Goal: Transaction & Acquisition: Download file/media

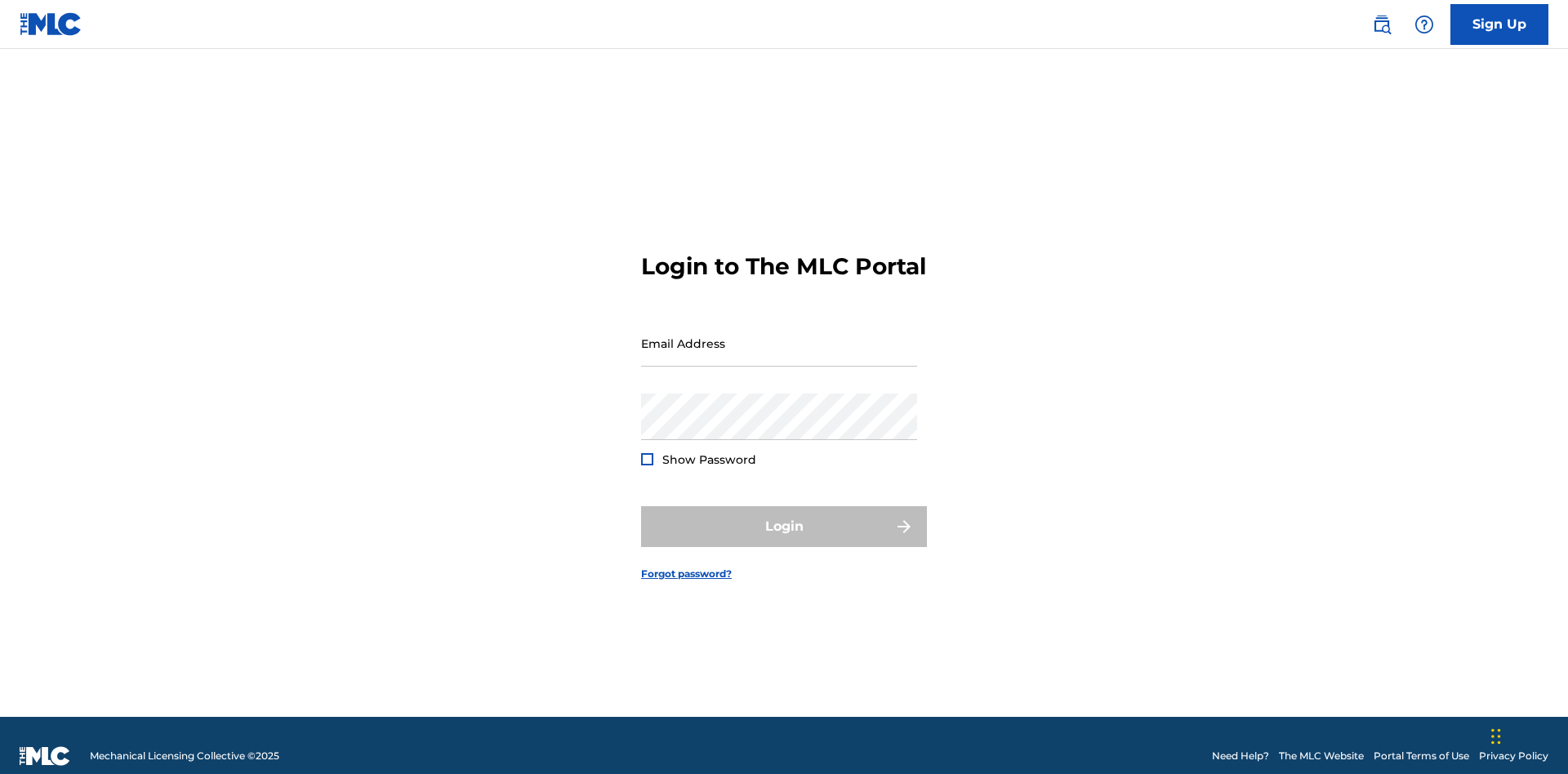
scroll to position [22, 0]
click at [779, 336] on input "Email Address" at bounding box center [779, 343] width 276 height 46
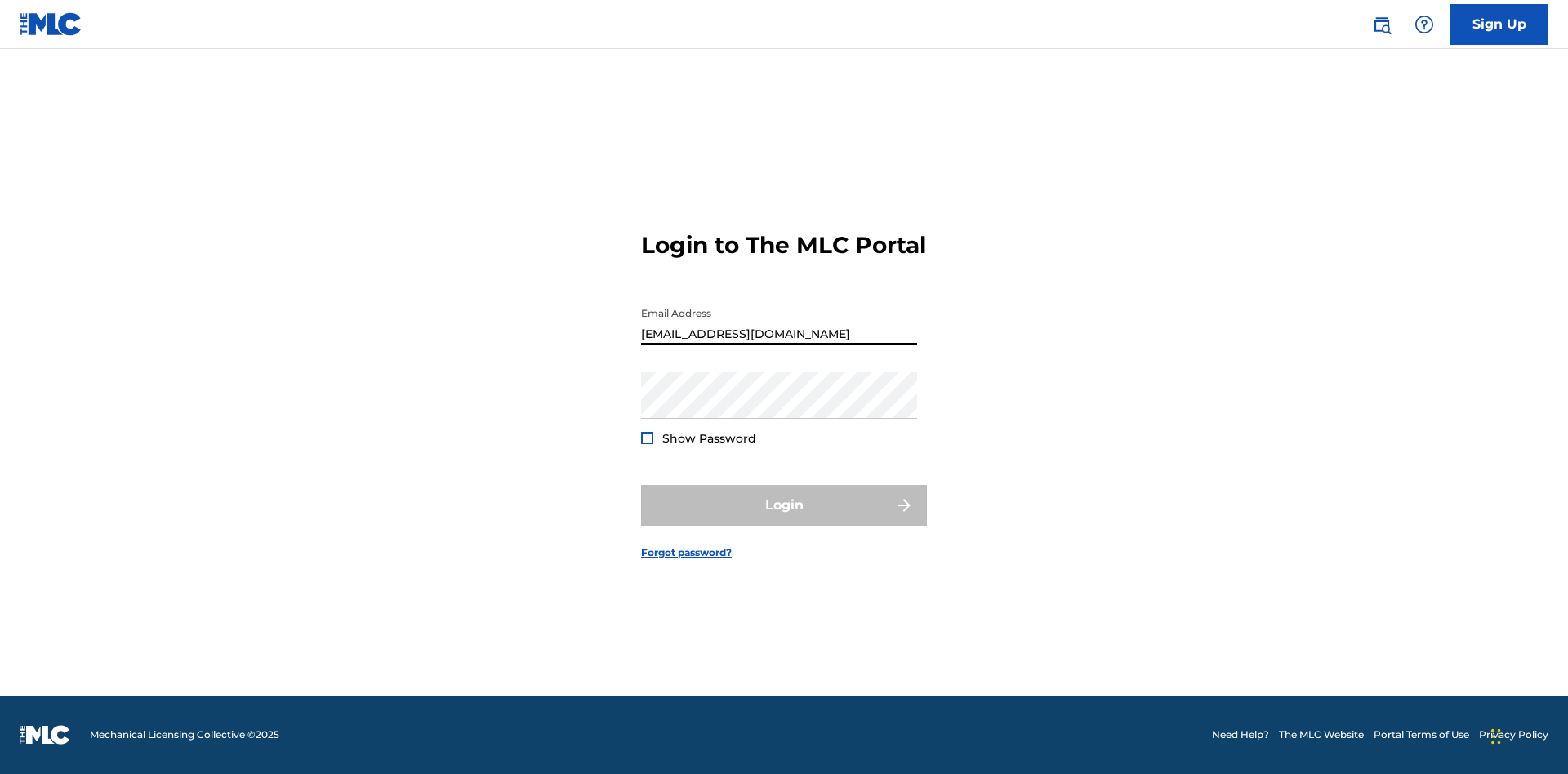
type input "[EMAIL_ADDRESS][DOMAIN_NAME]"
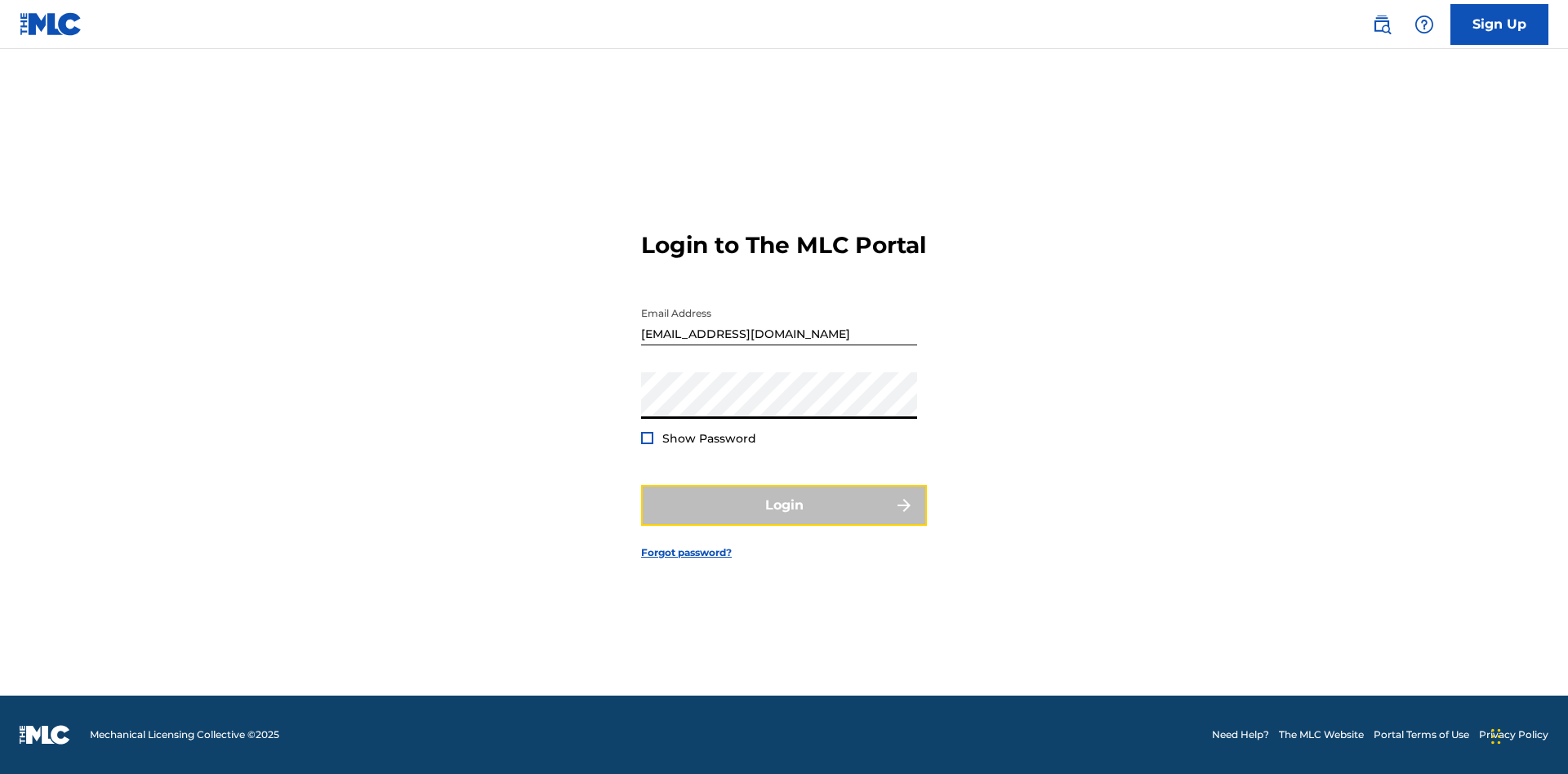
click at [784, 519] on button "Login" at bounding box center [783, 504] width 285 height 40
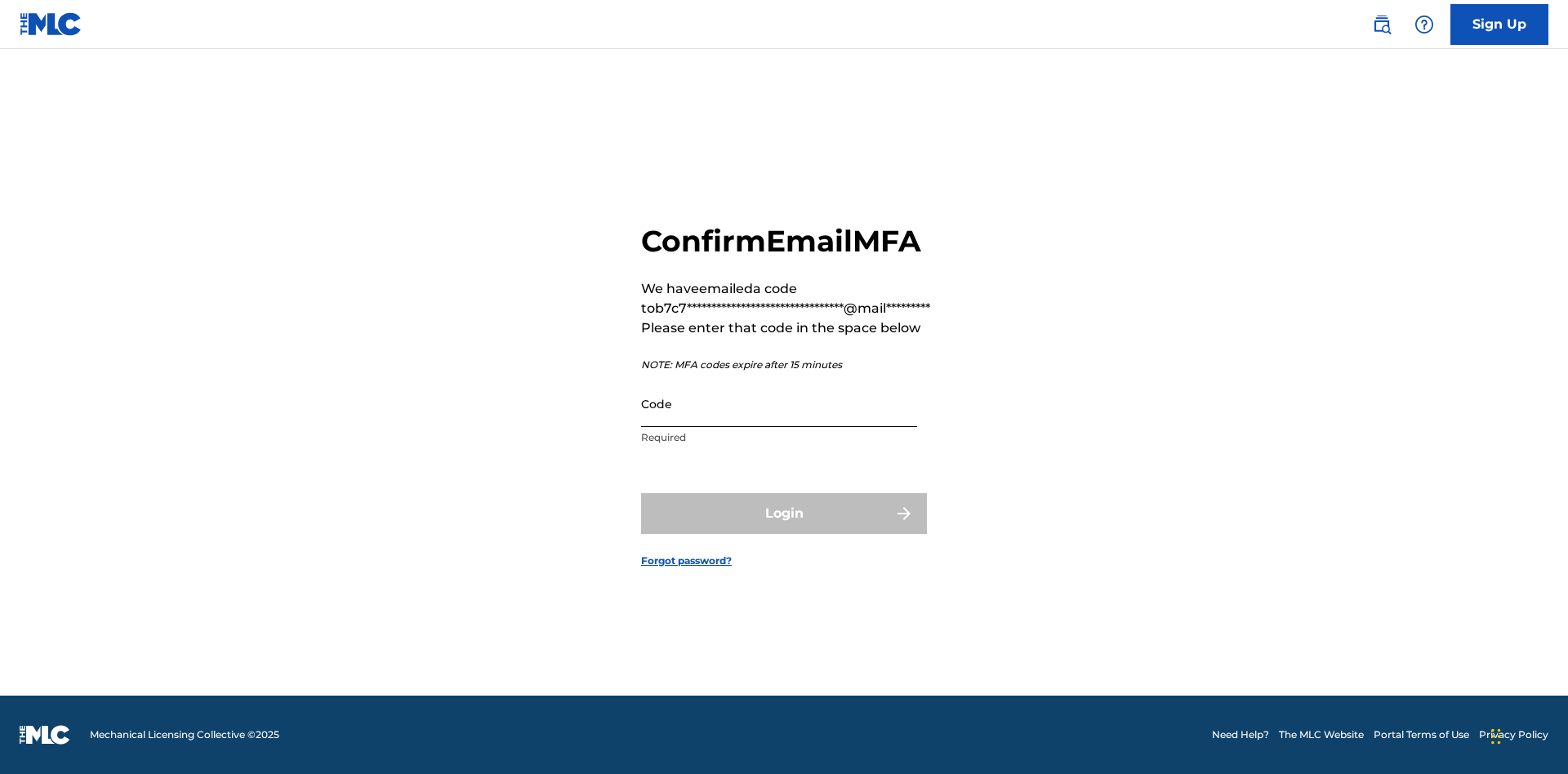
click at [779, 404] on input "Code" at bounding box center [779, 403] width 276 height 46
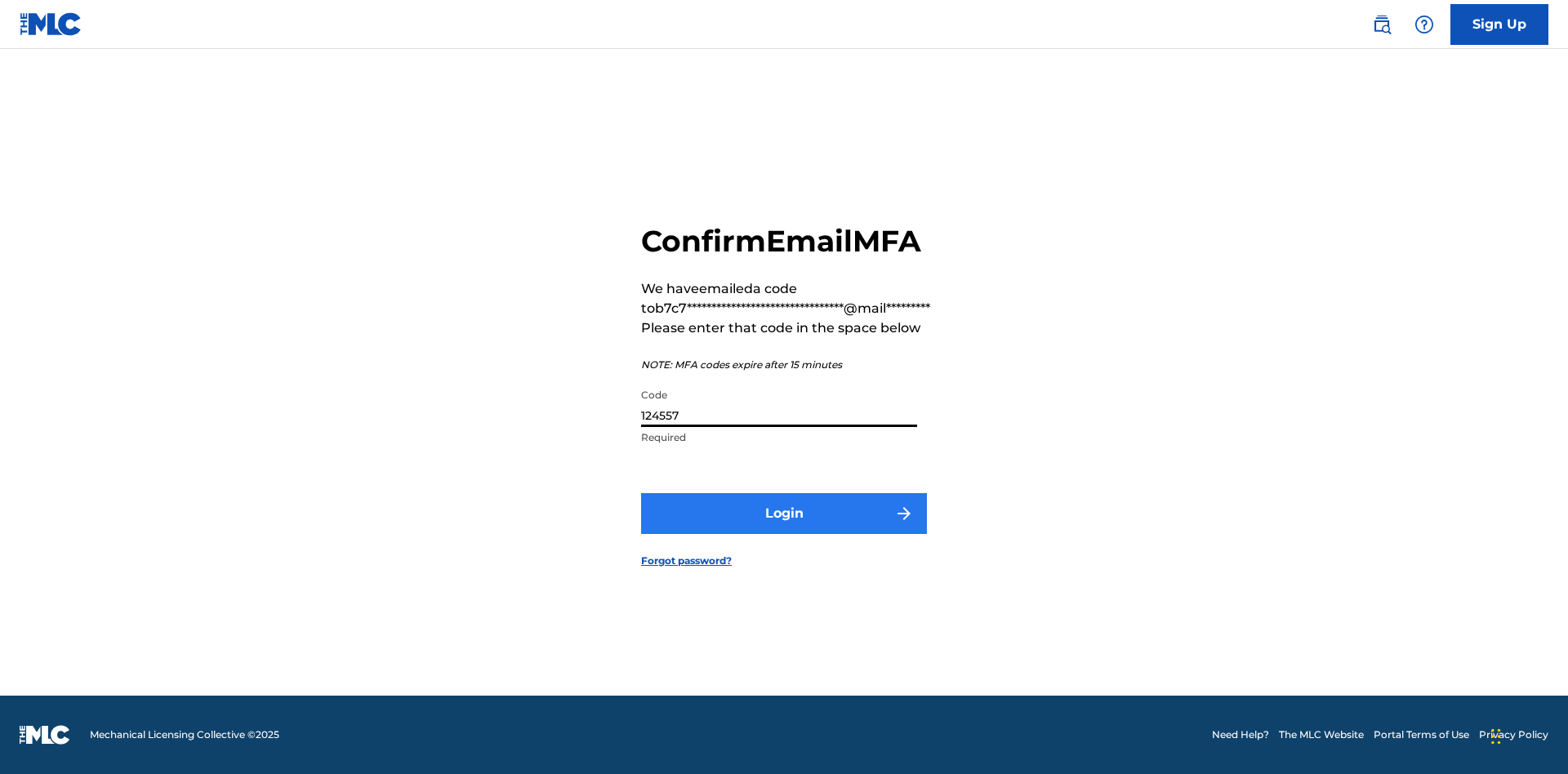
type input "124557"
click at [784, 512] on button "Login" at bounding box center [783, 513] width 285 height 40
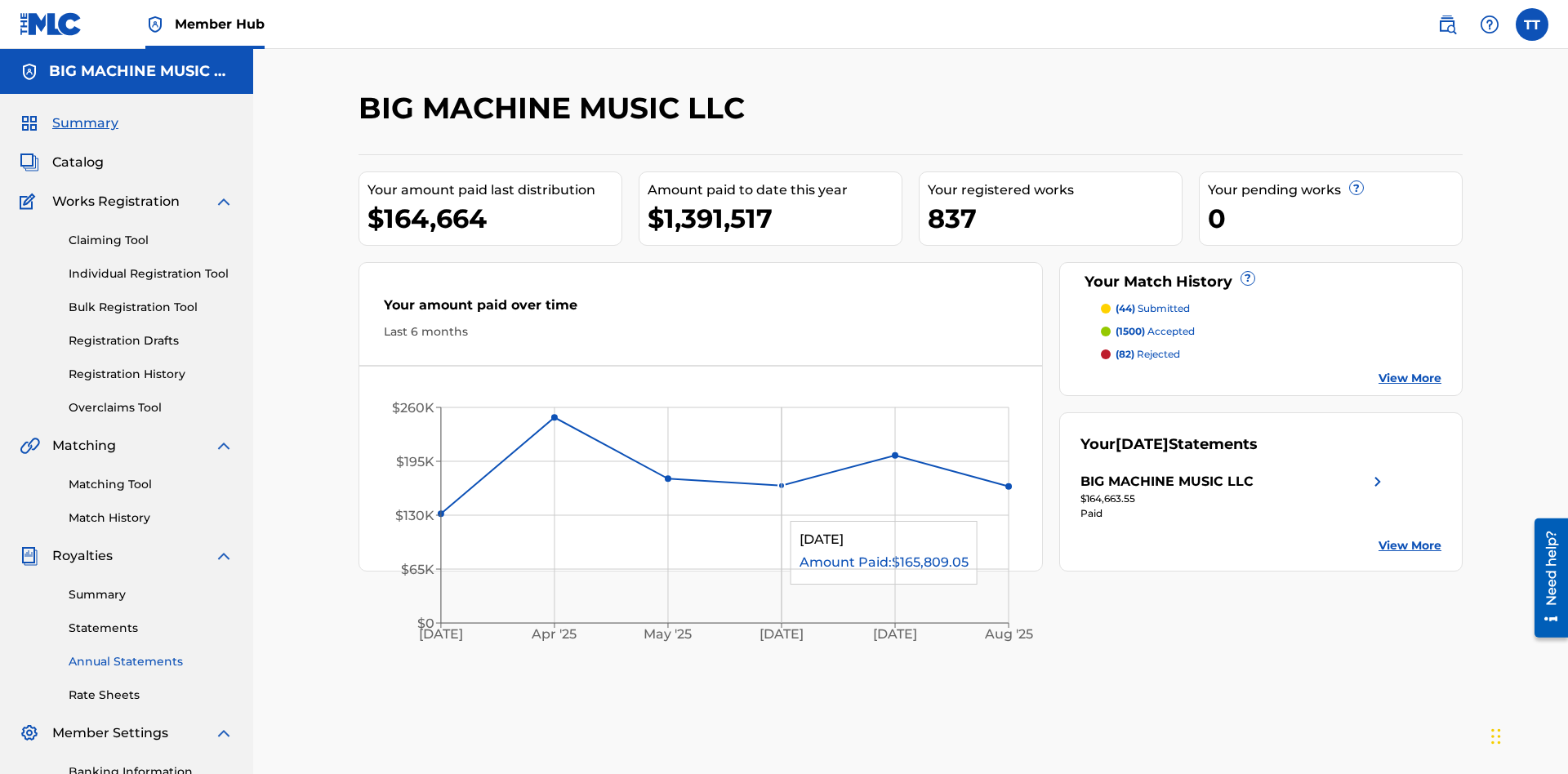
click at [151, 654] on link "Annual Statements" at bounding box center [150, 661] width 165 height 17
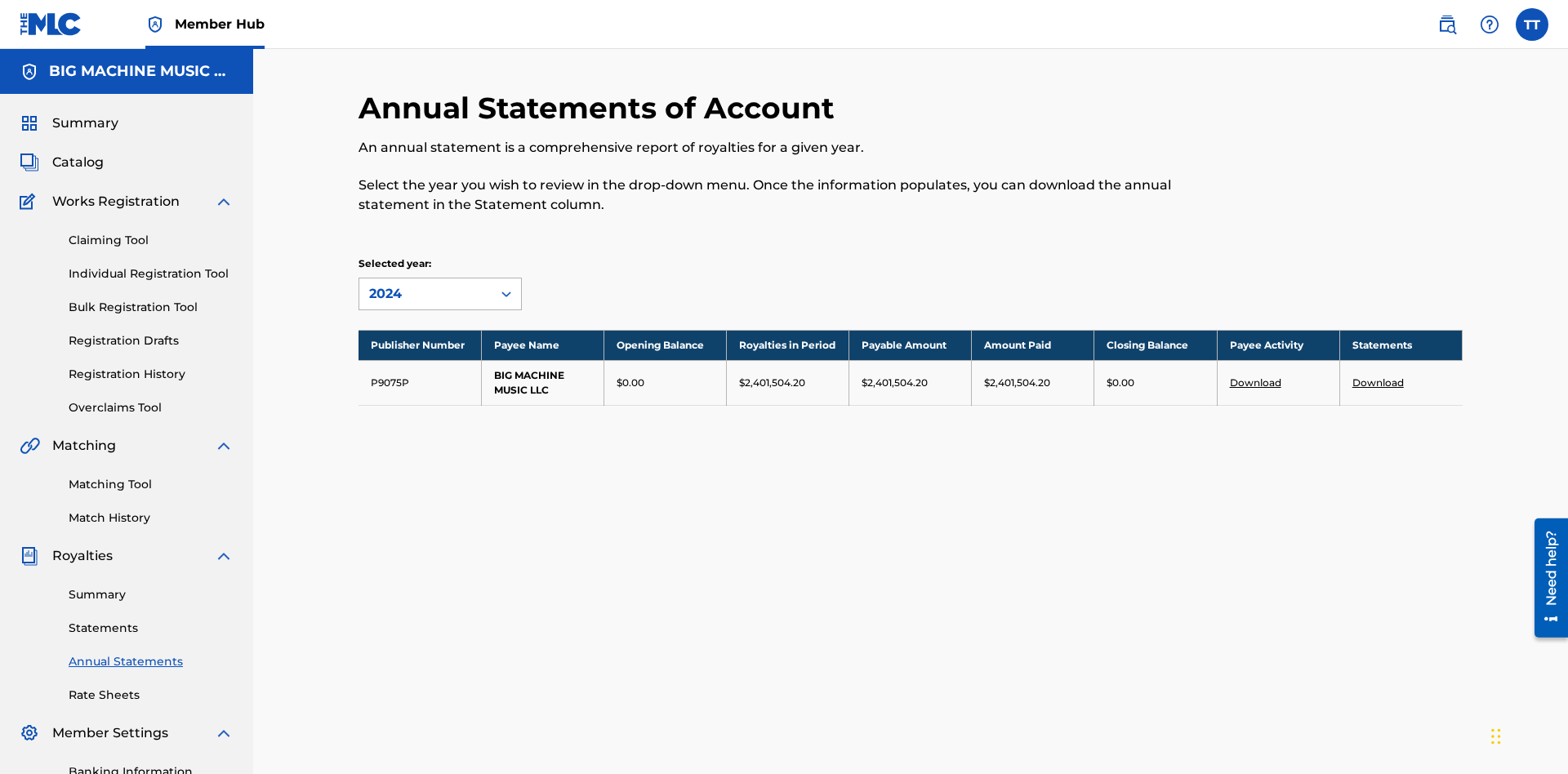
click at [426, 284] on div "2024" at bounding box center [426, 294] width 113 height 20
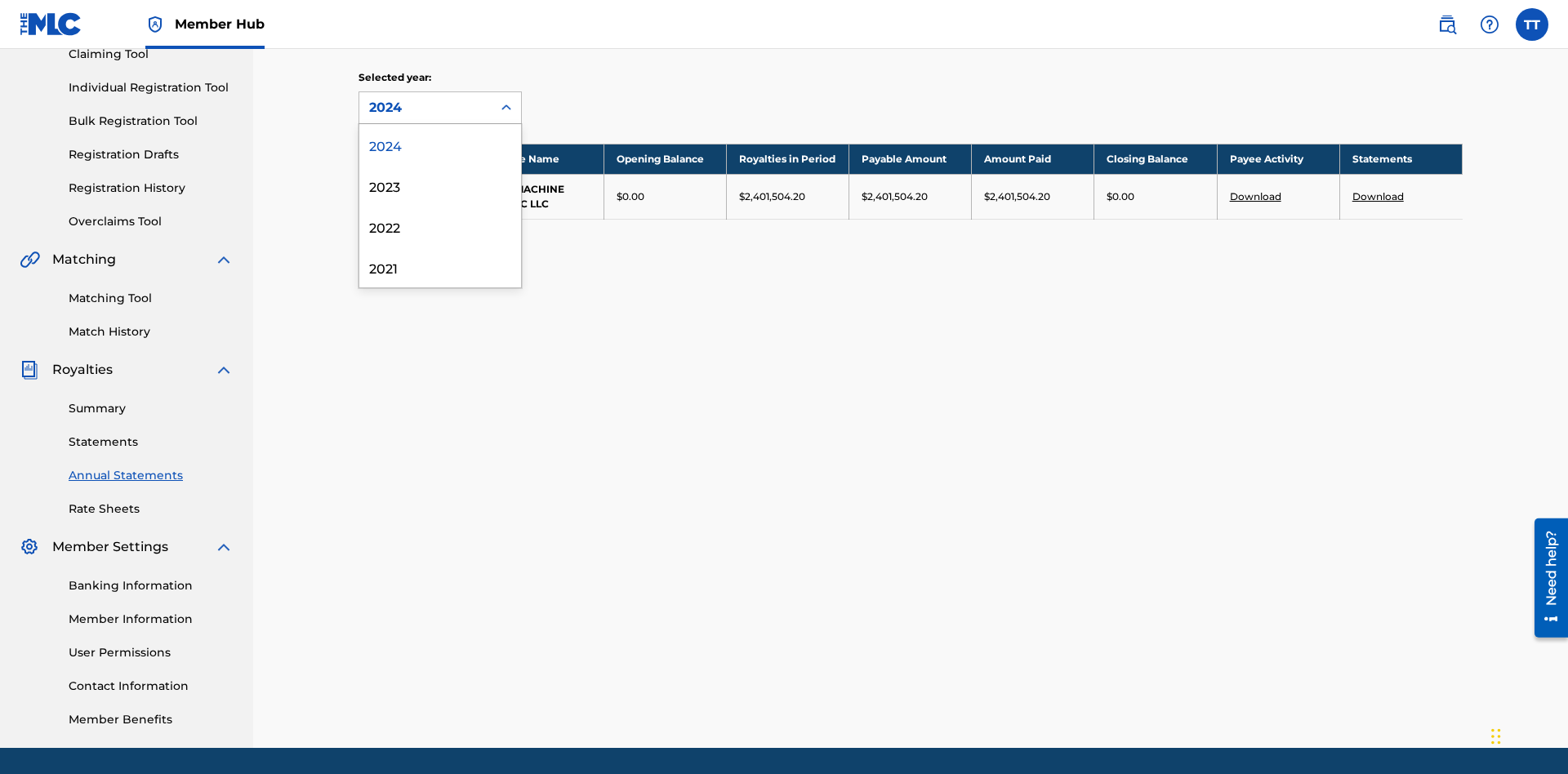
click at [440, 226] on div "2022" at bounding box center [440, 225] width 162 height 40
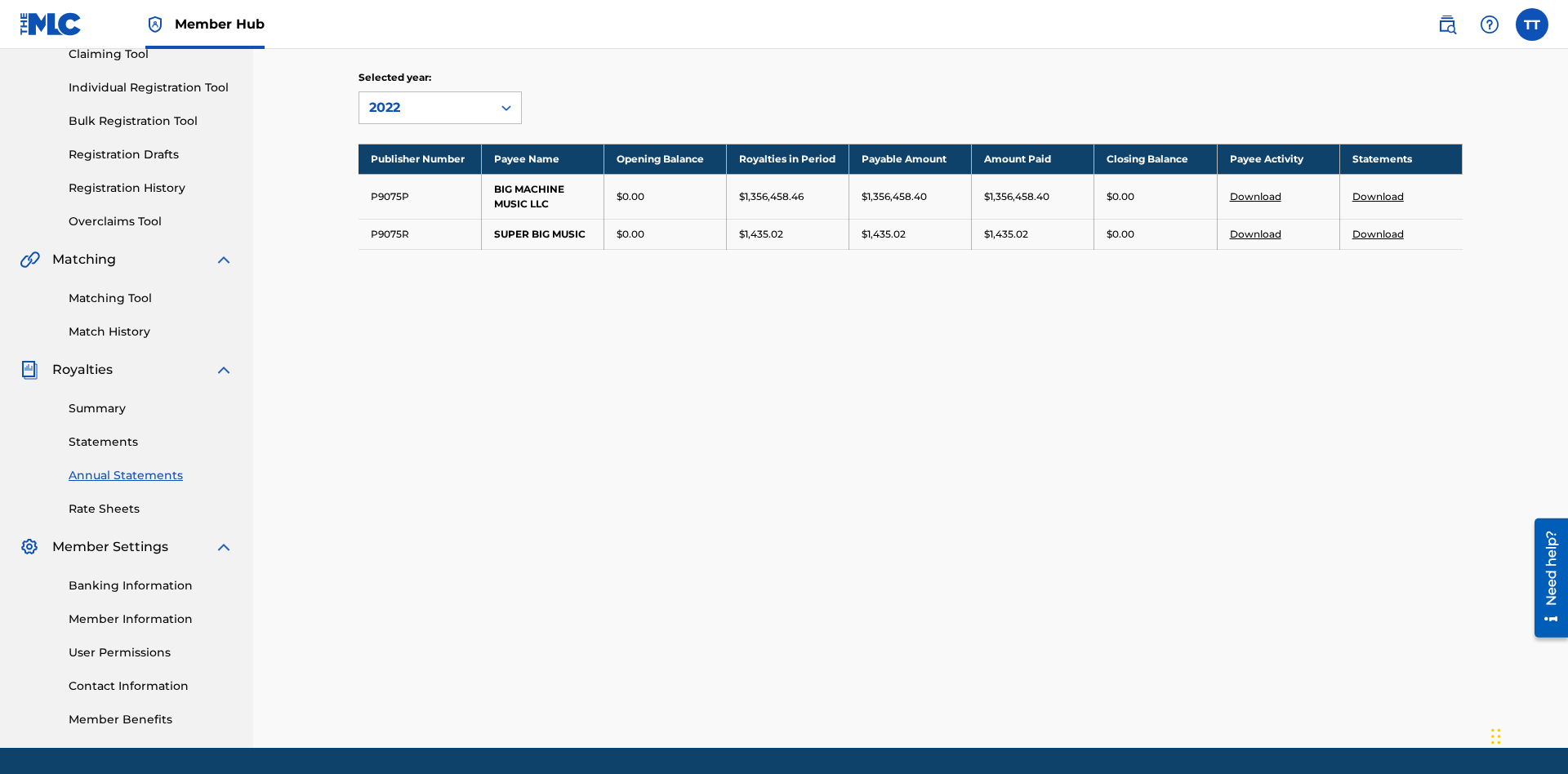
scroll to position [238, 0]
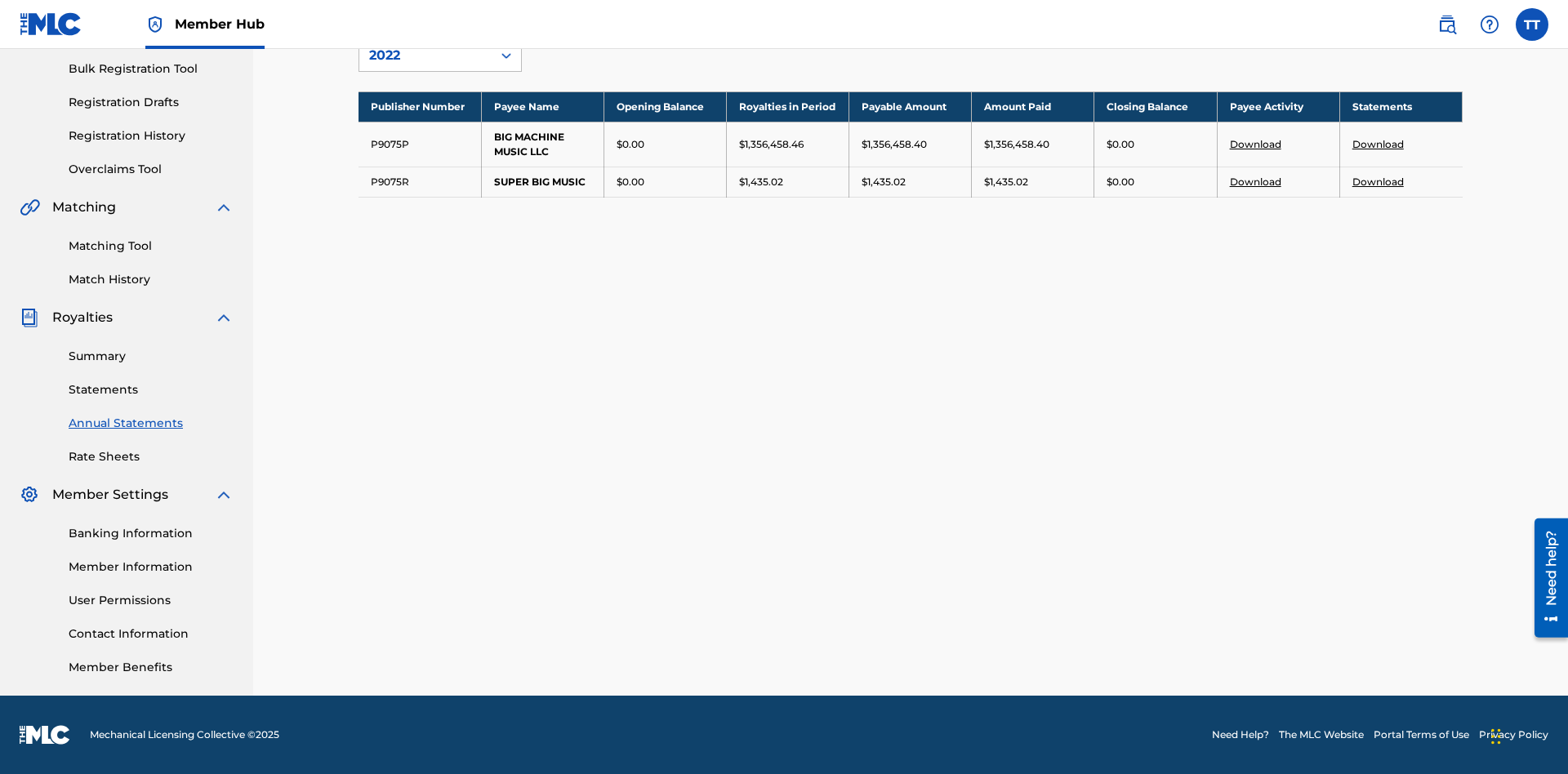
click at [1377, 144] on link "Download" at bounding box center [1378, 144] width 51 height 12
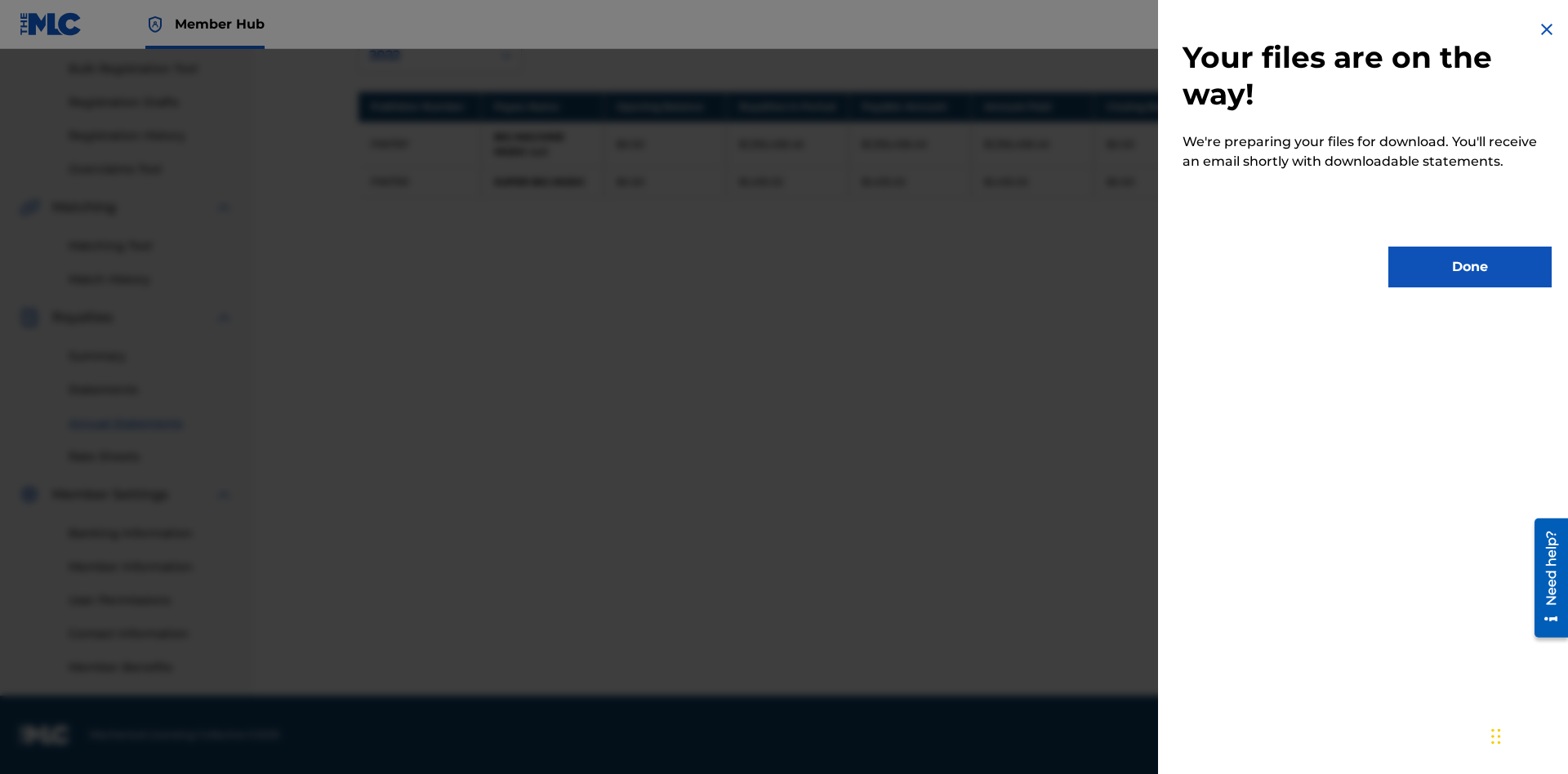
scroll to position [0, 0]
